Goal: Find specific page/section: Find specific page/section

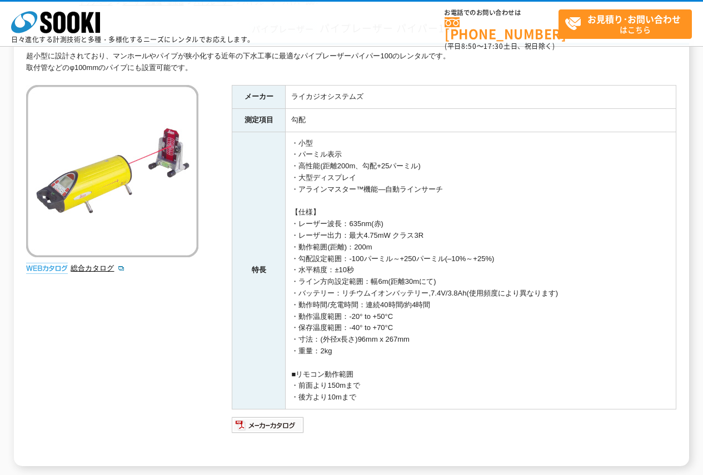
click at [703, 117] on html "株式会社 ソーキ spMenu 日々進化する計測技術と多種・多様化するニーズにレンタルでお応えします。 お電話でのお問い合わせは 0120-856-990 (…" at bounding box center [351, 271] width 703 height 706
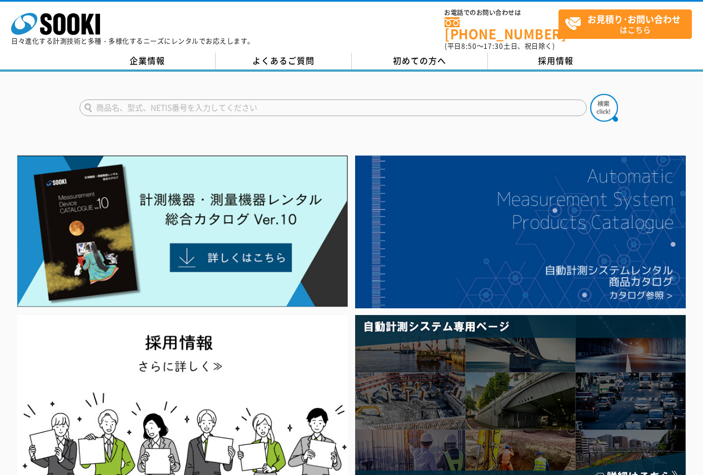
drag, startPoint x: 0, startPoint y: 0, endPoint x: 104, endPoint y: 106, distance: 148.3
click at [103, 106] on input "text" at bounding box center [334, 108] width 508 height 17
type input "毛"
type input "建レコ"
click at [591, 94] on button at bounding box center [605, 108] width 28 height 28
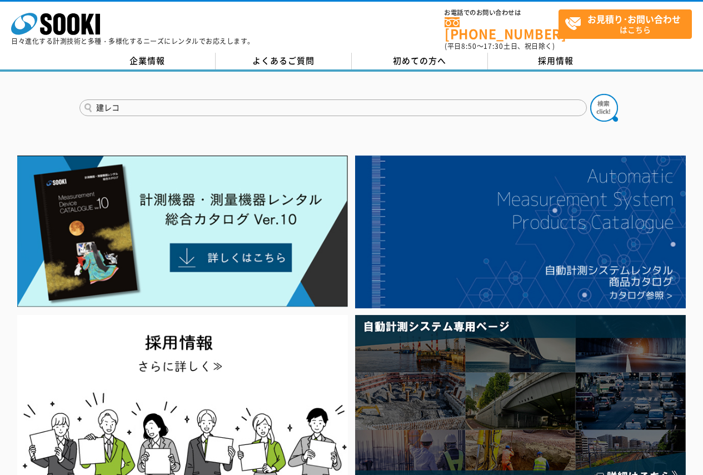
click at [591, 94] on button at bounding box center [605, 108] width 28 height 28
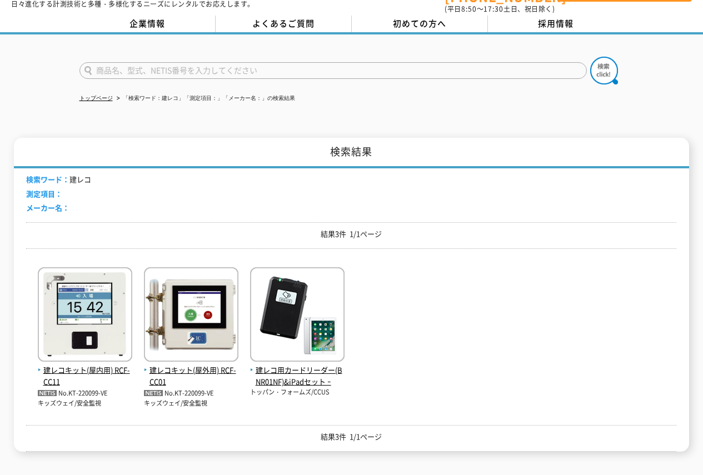
scroll to position [81, 0]
